Goal: Transaction & Acquisition: Purchase product/service

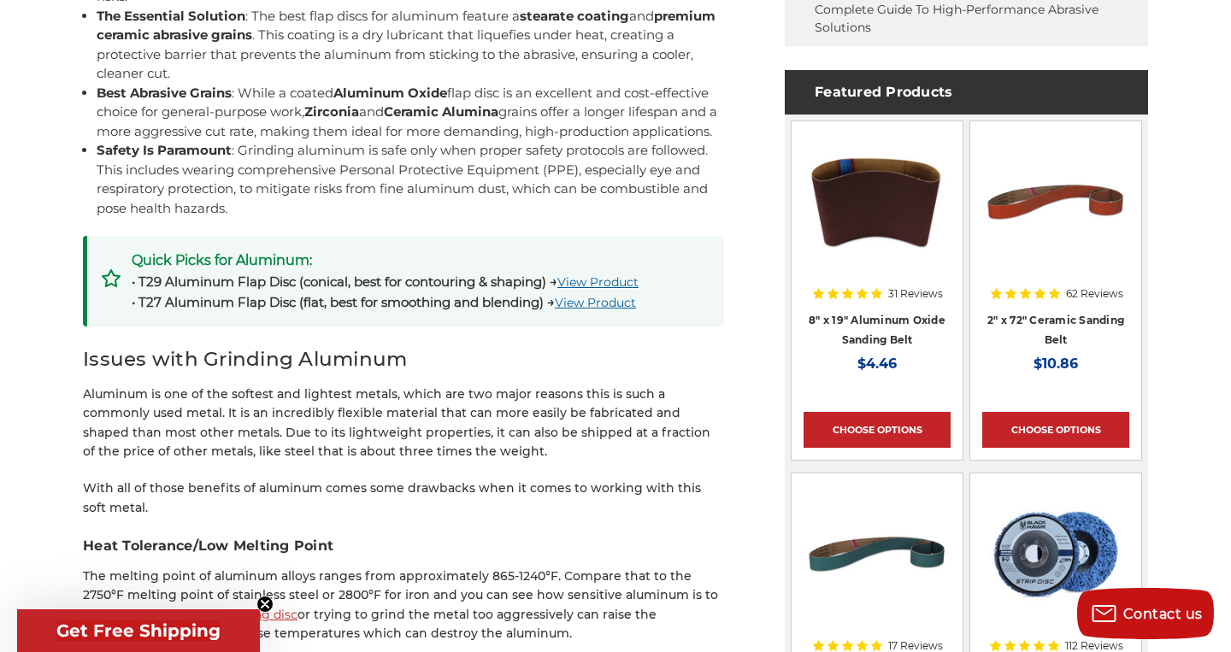
scroll to position [997, 0]
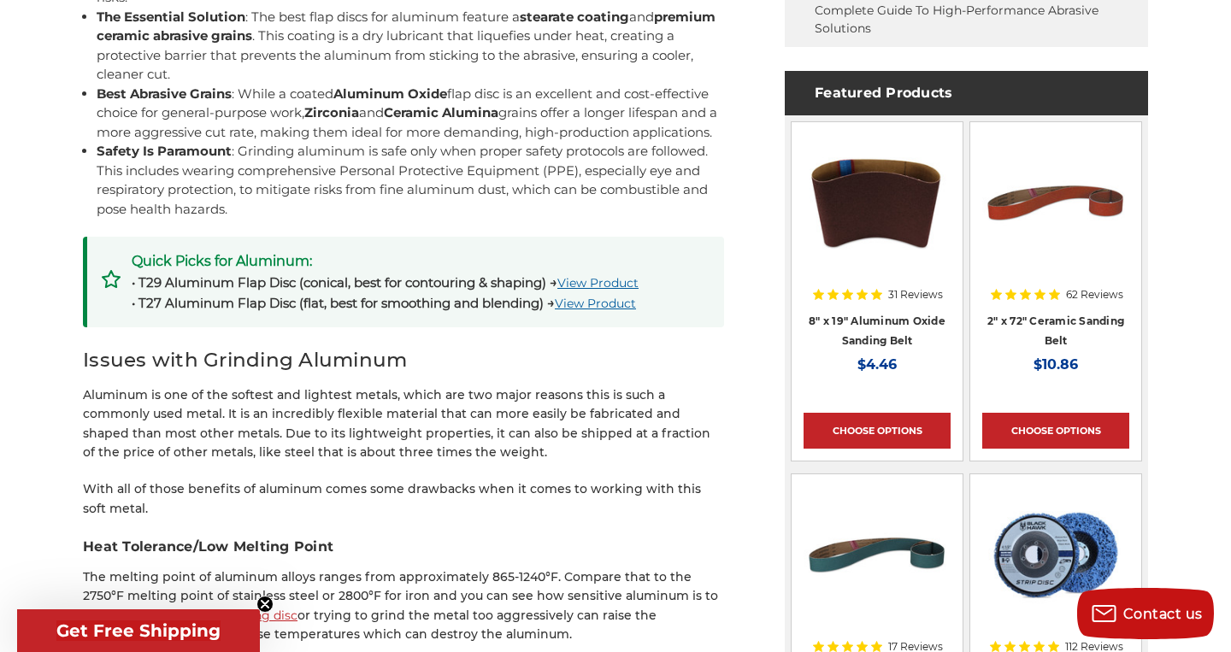
click at [633, 311] on link "View Product" at bounding box center [595, 303] width 81 height 15
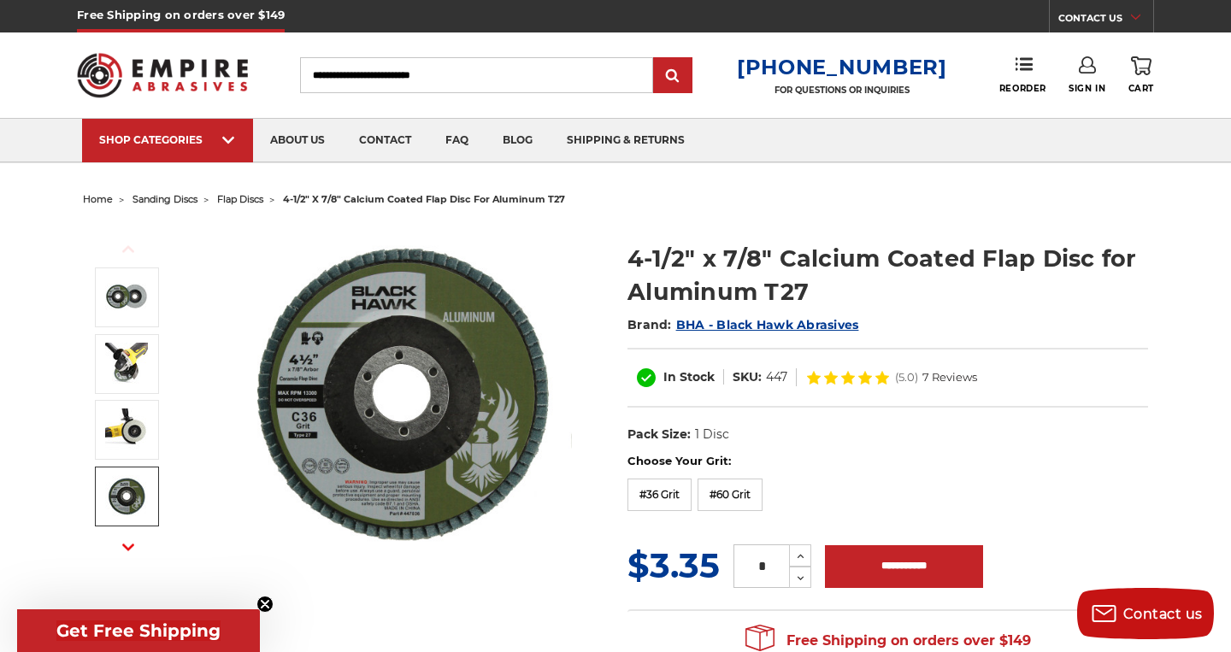
click at [450, 347] on img at bounding box center [401, 395] width 342 height 342
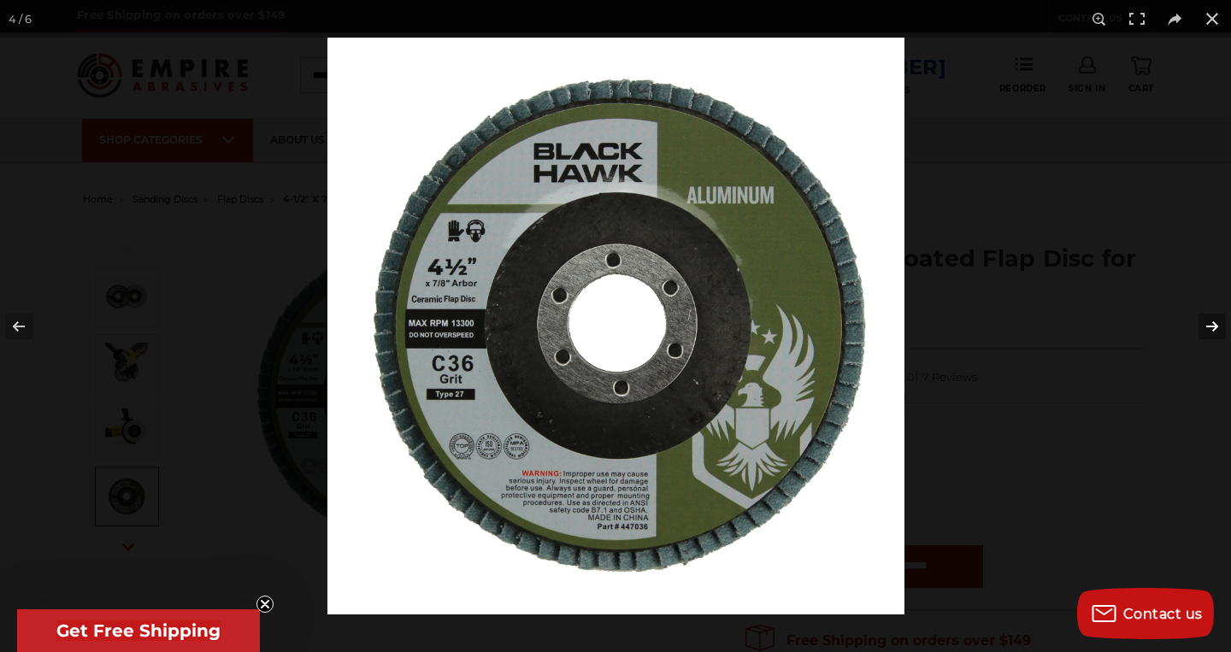
click at [1217, 321] on button at bounding box center [1201, 326] width 60 height 85
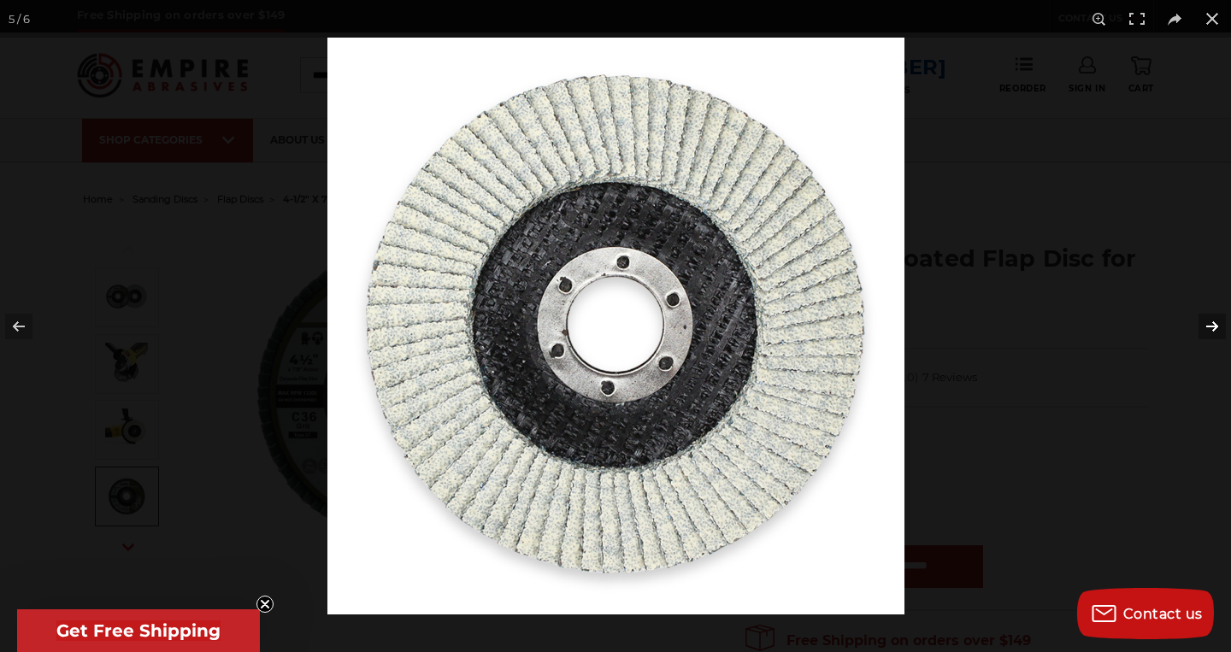
click at [1216, 321] on button at bounding box center [1201, 326] width 60 height 85
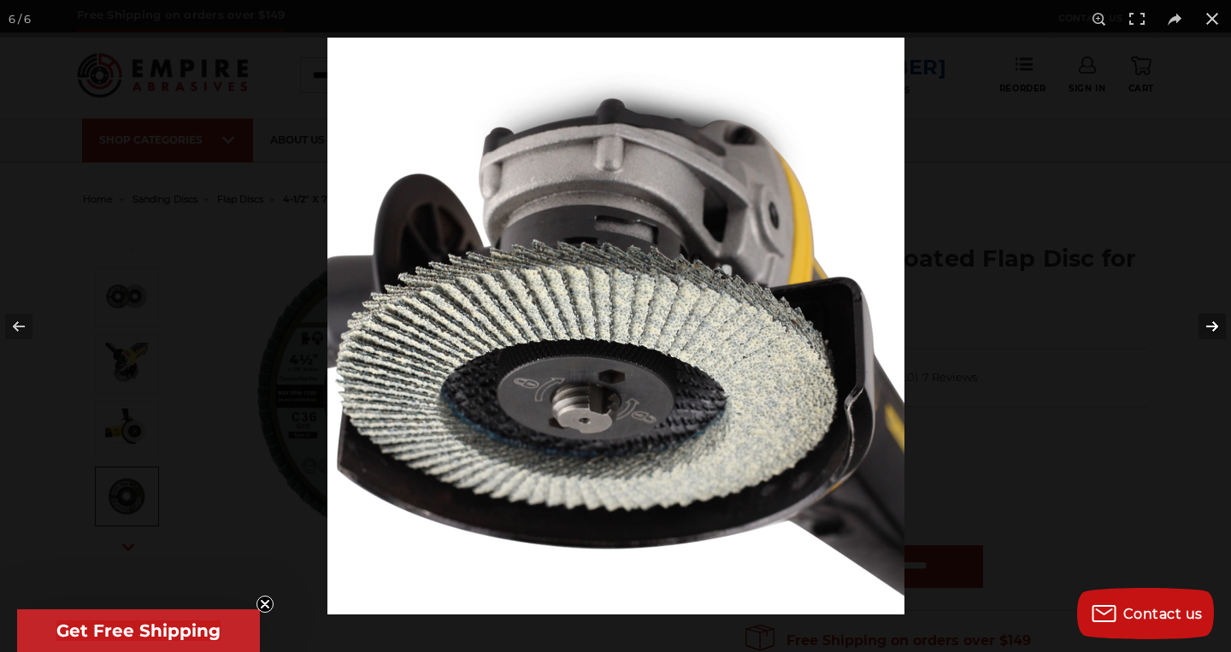
click at [1216, 321] on button at bounding box center [1201, 326] width 60 height 85
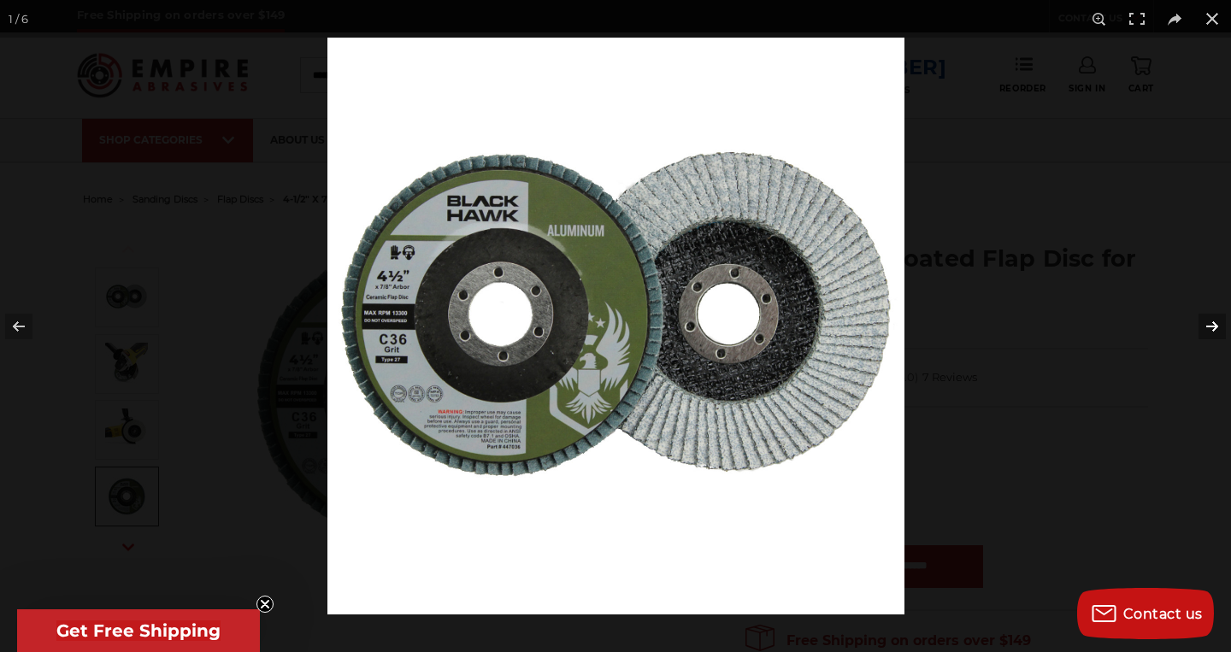
click at [1216, 321] on button at bounding box center [1201, 326] width 60 height 85
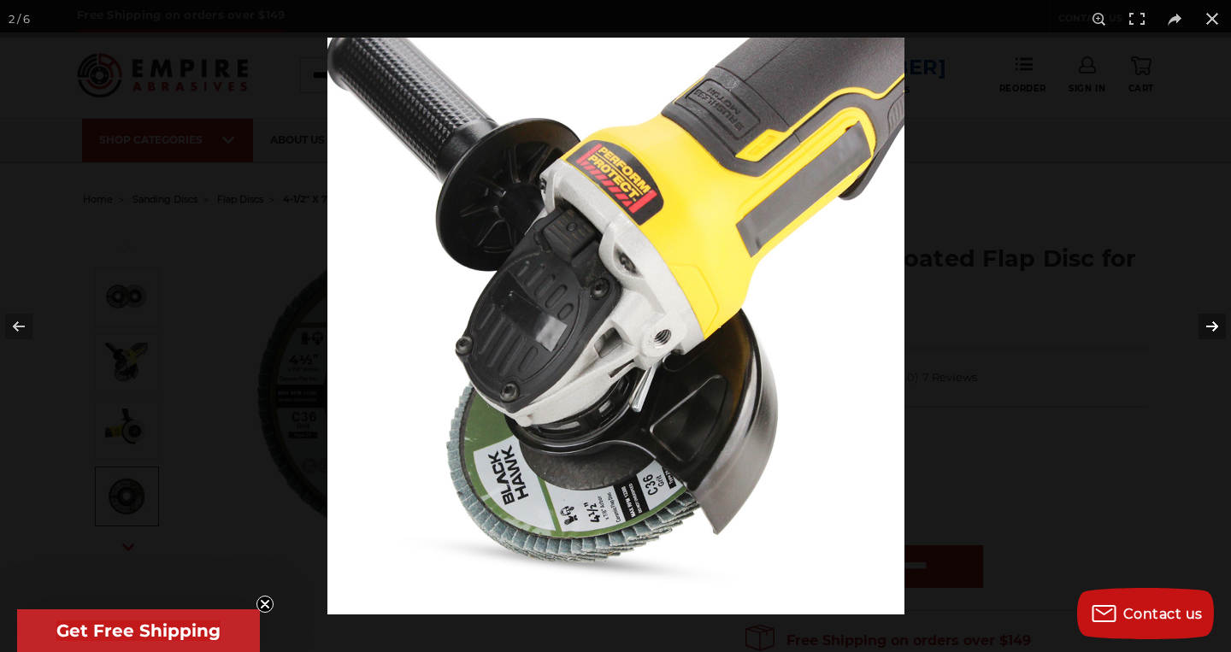
click at [1216, 321] on button at bounding box center [1201, 326] width 60 height 85
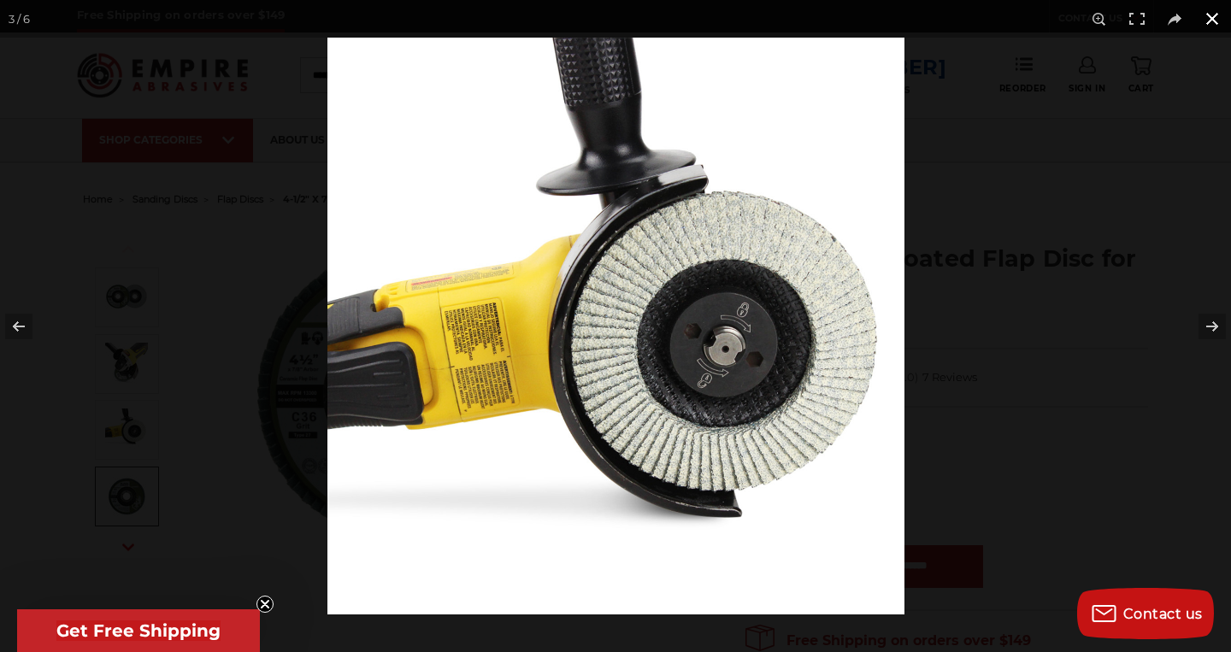
click at [1208, 20] on button at bounding box center [1212, 19] width 38 height 38
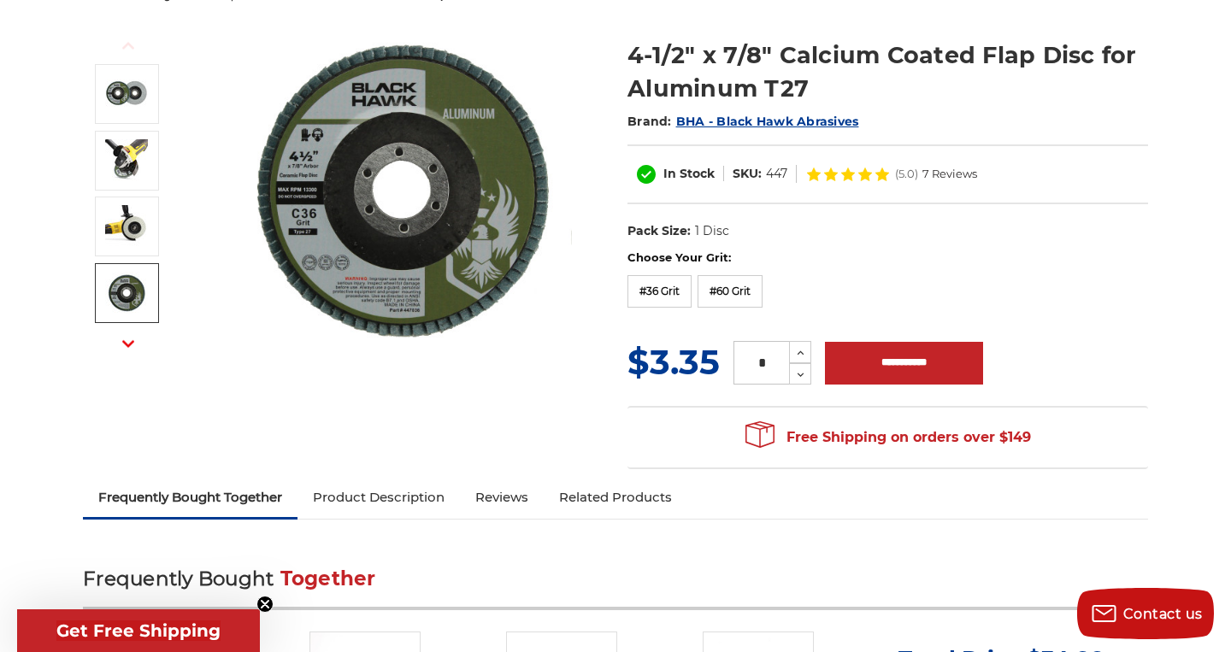
scroll to position [158, 0]
